Goal: Information Seeking & Learning: Find specific fact

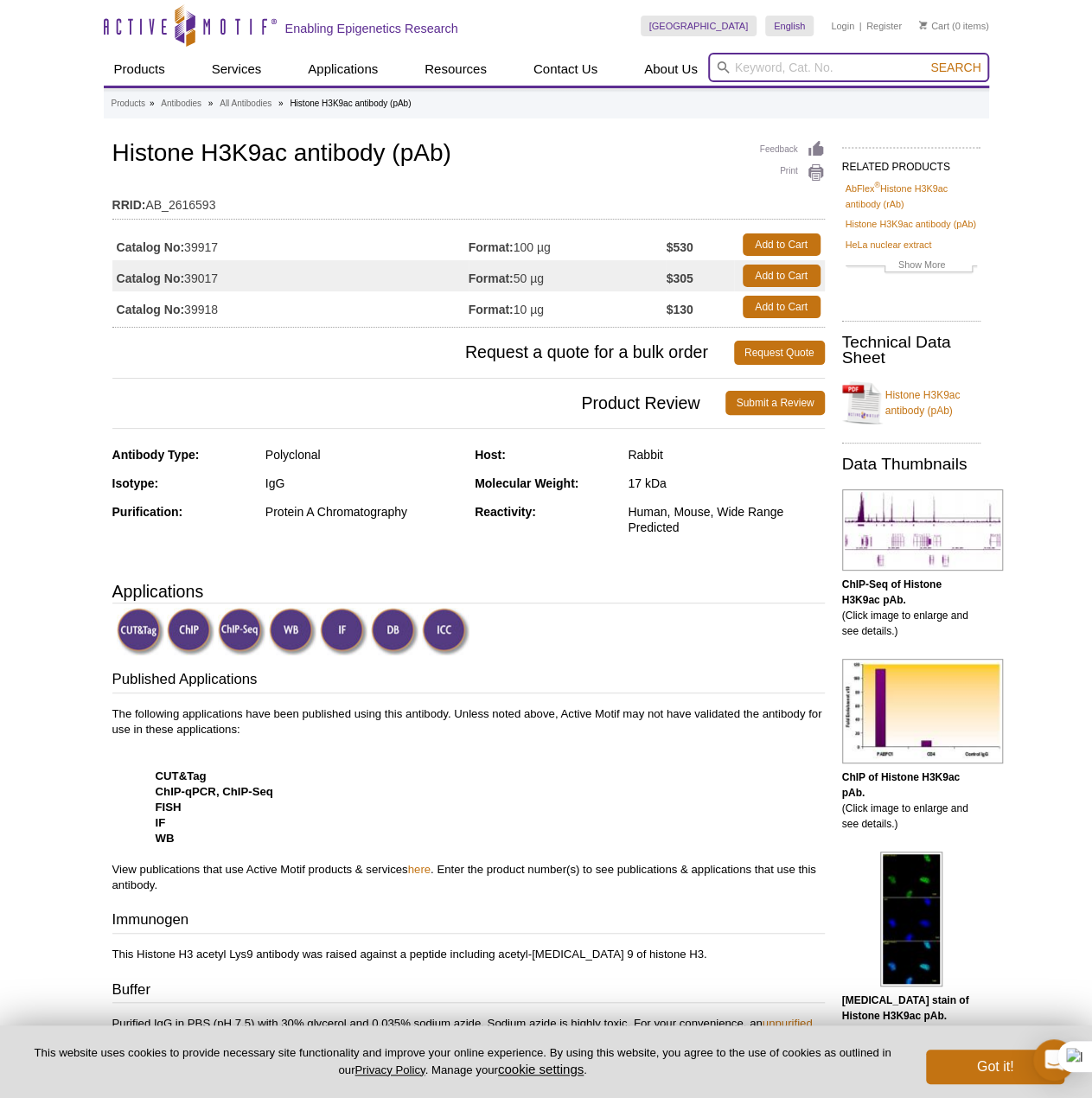
drag, startPoint x: 771, startPoint y: 56, endPoint x: 771, endPoint y: 70, distance: 14.0
click at [771, 56] on input "search" at bounding box center [848, 68] width 281 height 30
paste input "Active Motif 39336"
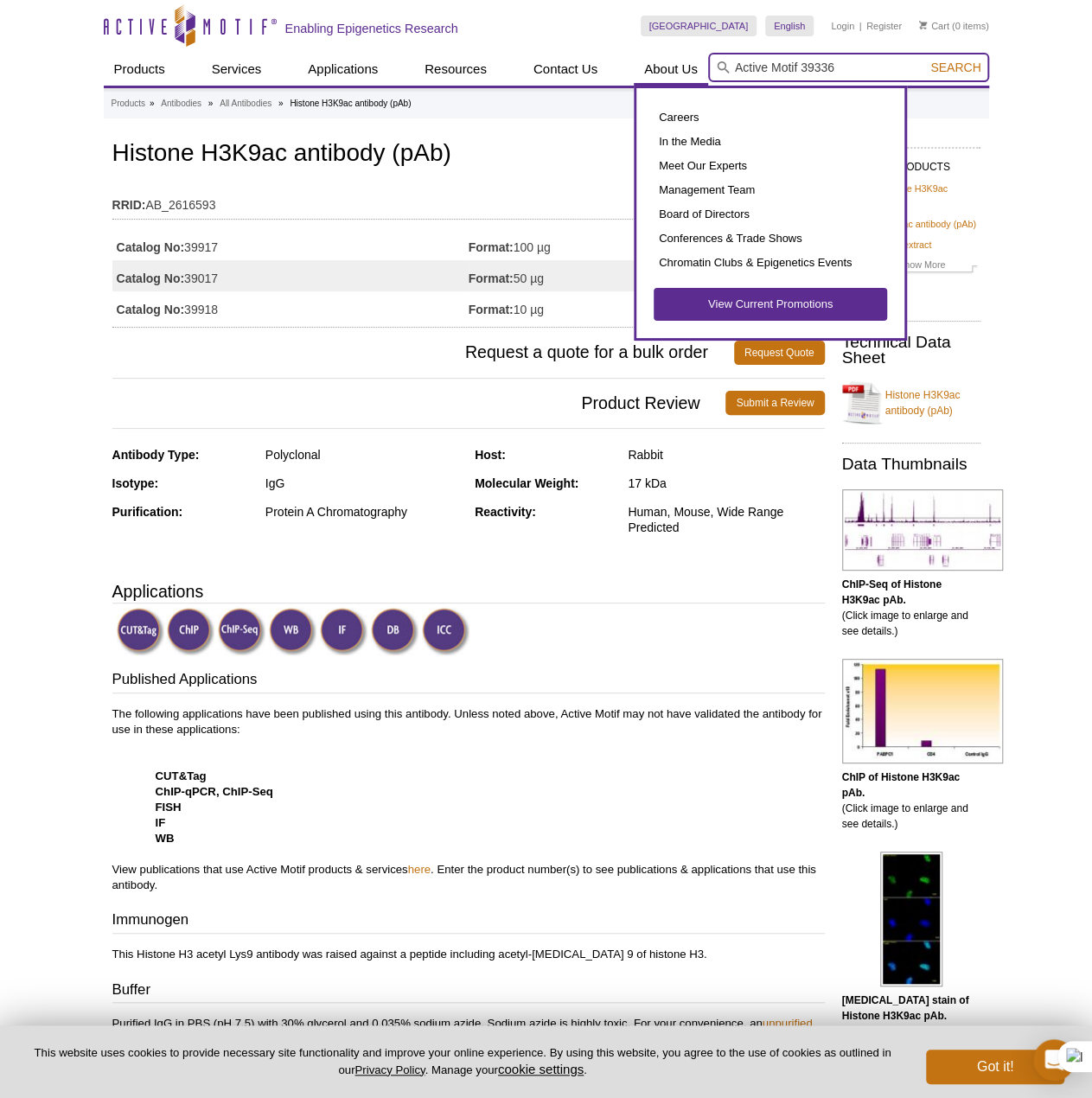
drag, startPoint x: 804, startPoint y: 69, endPoint x: 645, endPoint y: 67, distance: 159.0
click at [645, 67] on div "Products ChIP Assays ChIP Accessory Products ChIP Kits ChIP-Validated Antibodie…" at bounding box center [546, 69] width 885 height 32
type input "39336"
click at [925, 59] on button "Search" at bounding box center [955, 67] width 60 height 16
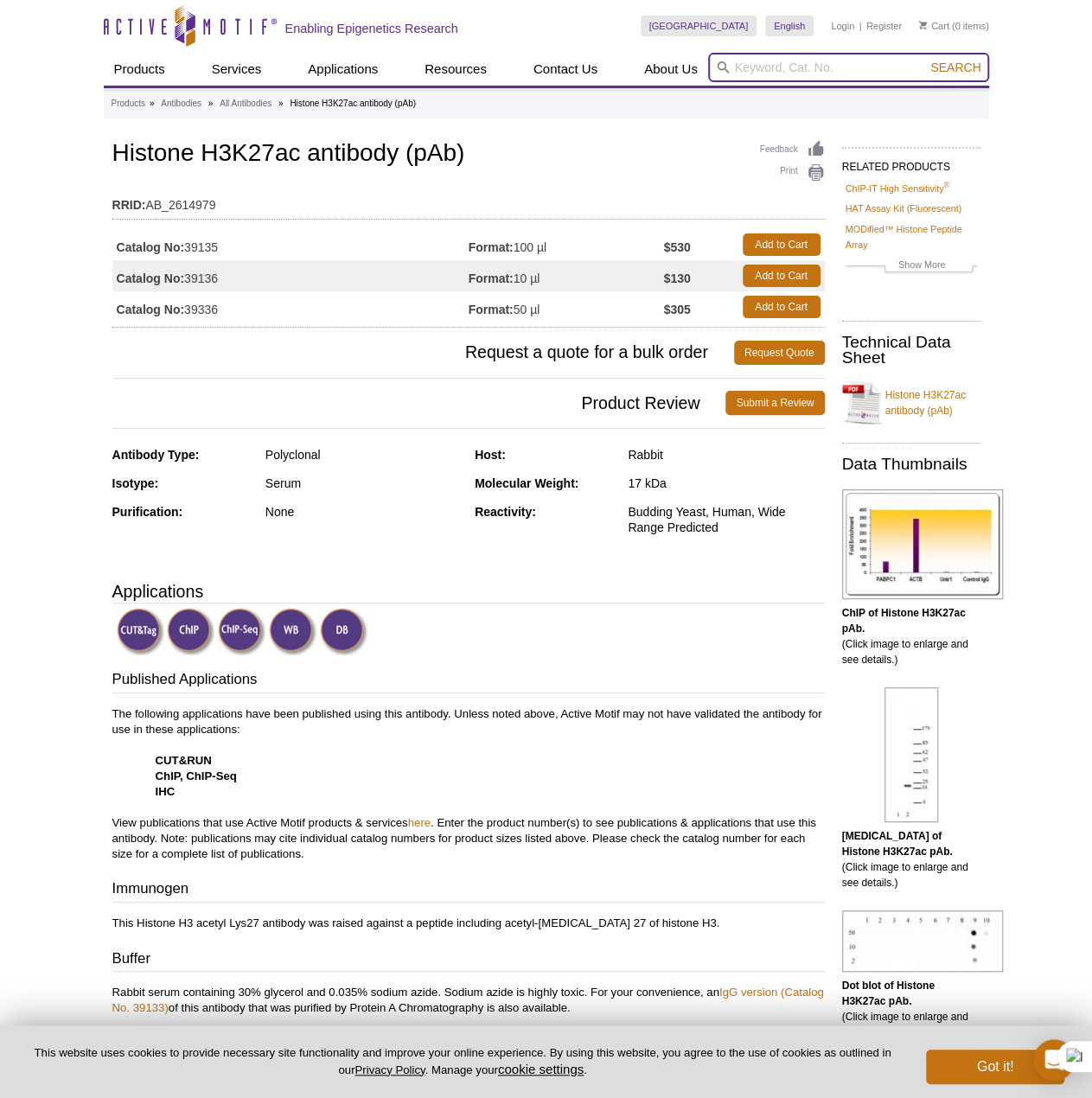
click at [799, 68] on input "search" at bounding box center [848, 68] width 281 height 30
paste input "2923013"
type input "2923013"
click at [925, 59] on button "Search" at bounding box center [955, 67] width 60 height 16
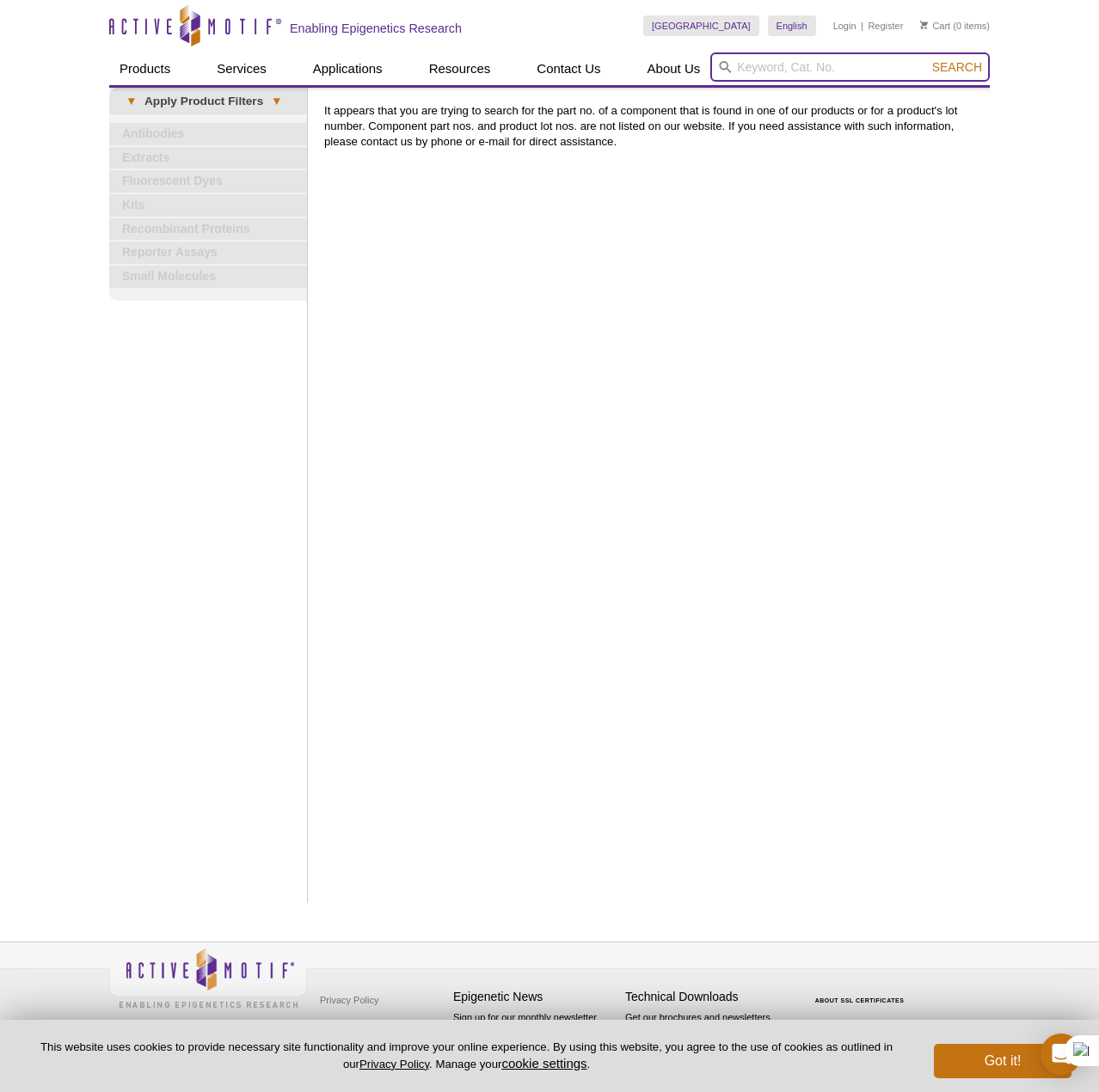
click at [798, 66] on input "search" at bounding box center [850, 67] width 280 height 30
paste input "39156"
type input "39156"
click at [926, 59] on button "Search" at bounding box center [956, 66] width 60 height 16
click at [955, 59] on button "Search" at bounding box center [956, 66] width 60 height 16
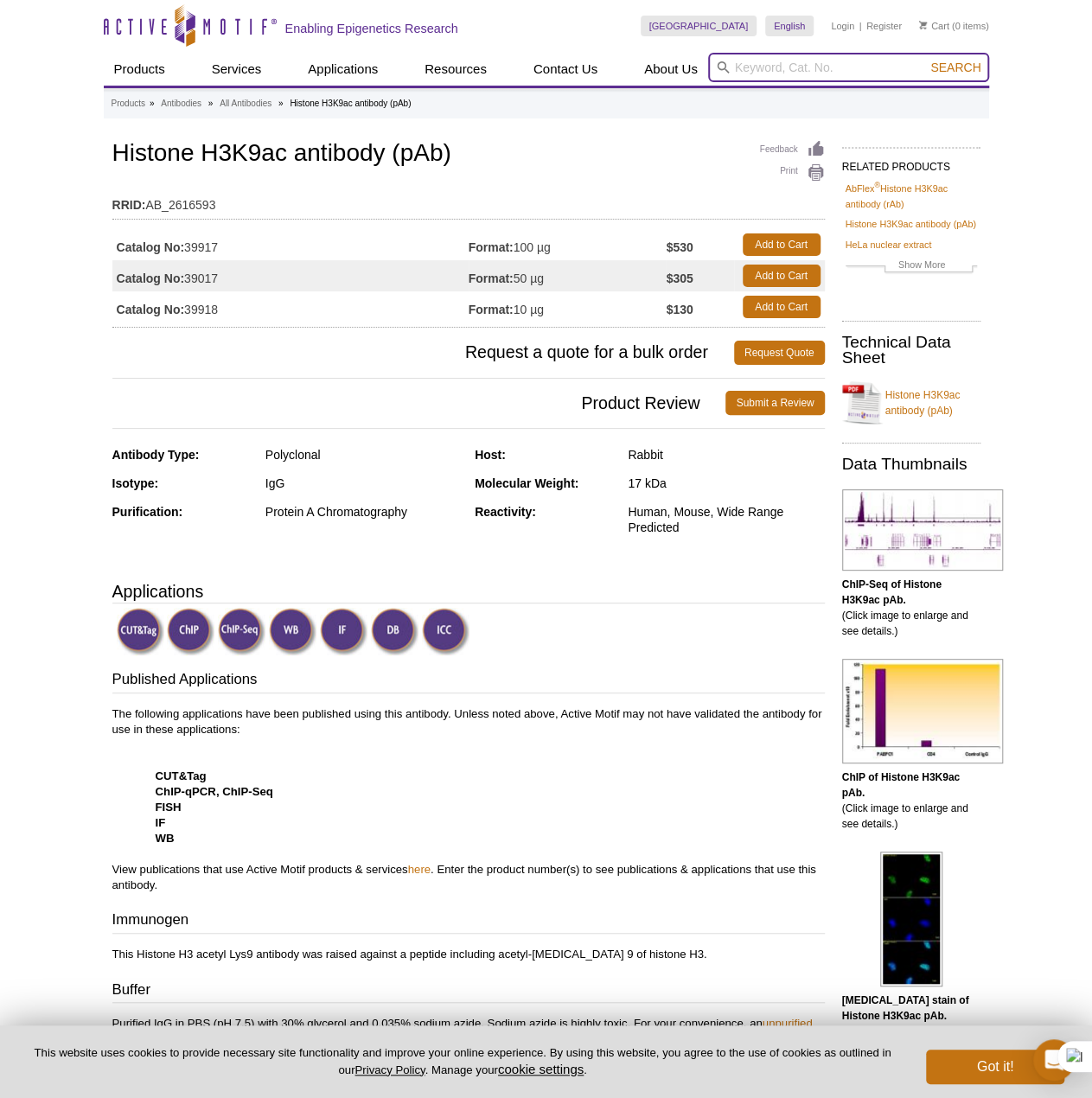
click at [879, 65] on input "search" at bounding box center [848, 68] width 281 height 30
paste input "39336"
type input "39336"
click at [925, 59] on button "Search" at bounding box center [955, 67] width 60 height 16
